Goal: Task Accomplishment & Management: Use online tool/utility

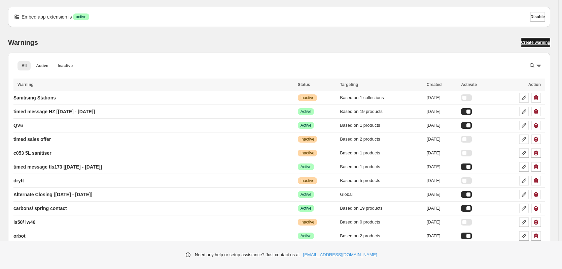
click at [531, 47] on link "Create warning" at bounding box center [535, 42] width 29 height 9
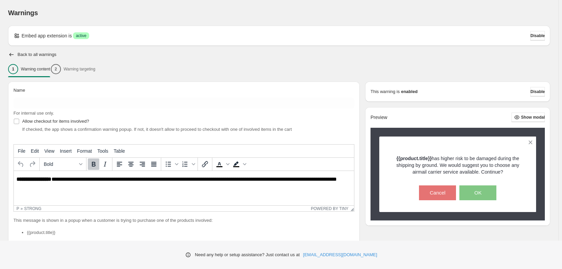
drag, startPoint x: 82, startPoint y: 67, endPoint x: 73, endPoint y: 70, distance: 10.1
click at [82, 67] on div "1 Warning content 2 Warning targeting" at bounding box center [279, 69] width 542 height 14
click at [70, 71] on div "1 Warning content 2 Warning targeting" at bounding box center [279, 69] width 542 height 14
click at [175, 112] on div "For internal use only." at bounding box center [183, 113] width 341 height 7
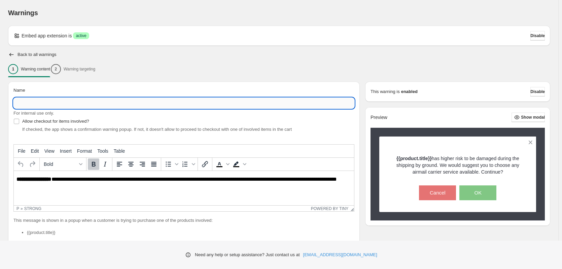
click at [131, 104] on input "Name" at bounding box center [183, 103] width 341 height 11
type input "**********"
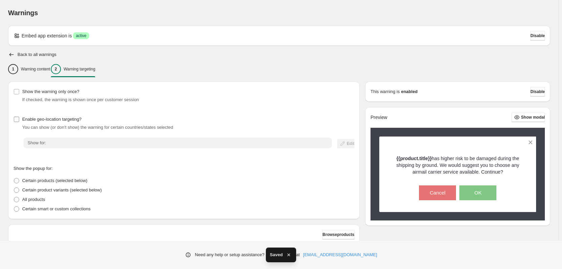
click at [27, 121] on span "Enable geo-location targeting?" at bounding box center [51, 118] width 59 height 5
click at [54, 142] on div "Settings Payment Help Skip to content Warnings. This page is ready Warnings Emb…" at bounding box center [281, 165] width 562 height 331
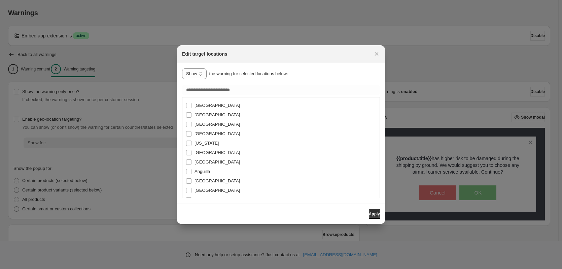
click at [128, 74] on div at bounding box center [281, 134] width 562 height 269
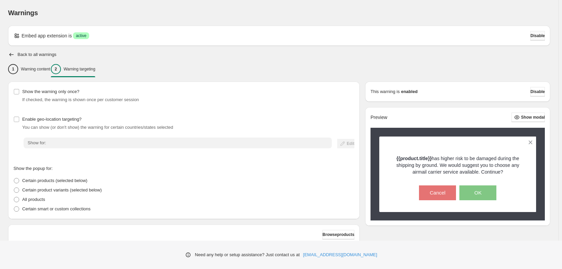
click at [534, 39] on button "Disable" at bounding box center [538, 35] width 14 height 9
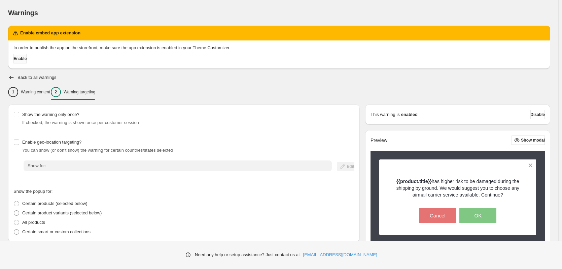
click at [26, 58] on span "Enable" at bounding box center [19, 58] width 13 height 5
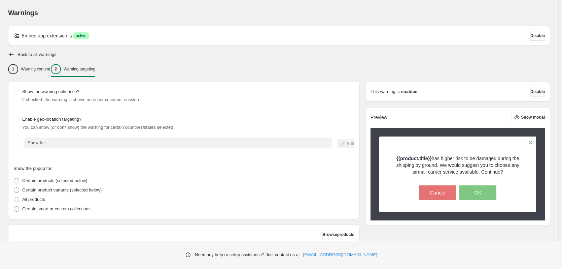
click at [545, 92] on button "Disable" at bounding box center [538, 91] width 14 height 9
click at [535, 95] on button "Disable" at bounding box center [538, 91] width 14 height 9
click at [540, 90] on span "Disable" at bounding box center [538, 91] width 14 height 5
click at [531, 90] on button "Disable" at bounding box center [538, 91] width 14 height 9
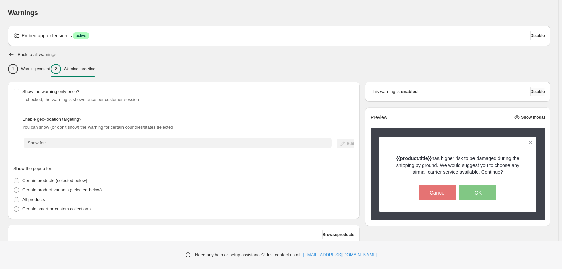
click at [531, 90] on button "Disable" at bounding box center [538, 91] width 14 height 9
click at [534, 90] on span "Disable" at bounding box center [538, 91] width 14 height 5
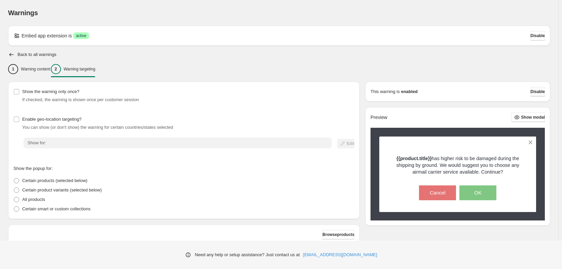
click at [534, 90] on span "Disable" at bounding box center [538, 91] width 14 height 5
drag, startPoint x: 534, startPoint y: 90, endPoint x: 435, endPoint y: 67, distance: 101.5
click at [521, 88] on div "This warning is enabled Disable" at bounding box center [458, 91] width 174 height 9
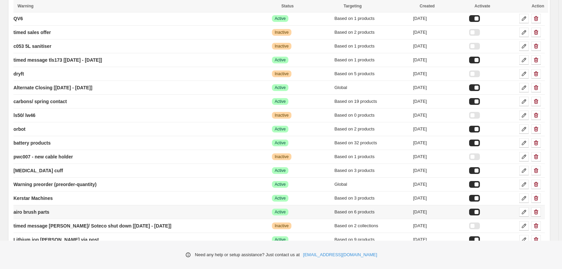
scroll to position [190, 0]
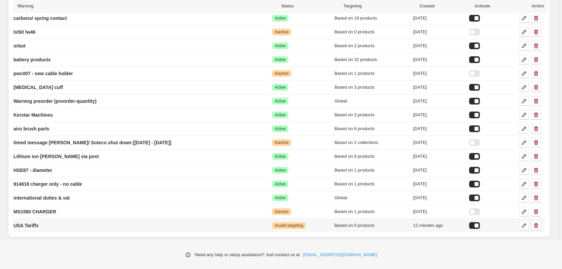
click at [480, 226] on div at bounding box center [474, 225] width 11 height 7
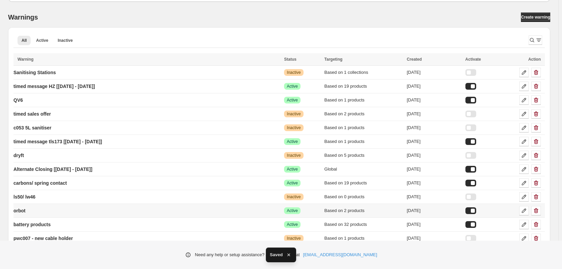
scroll to position [0, 0]
